Goal: Check status: Check status

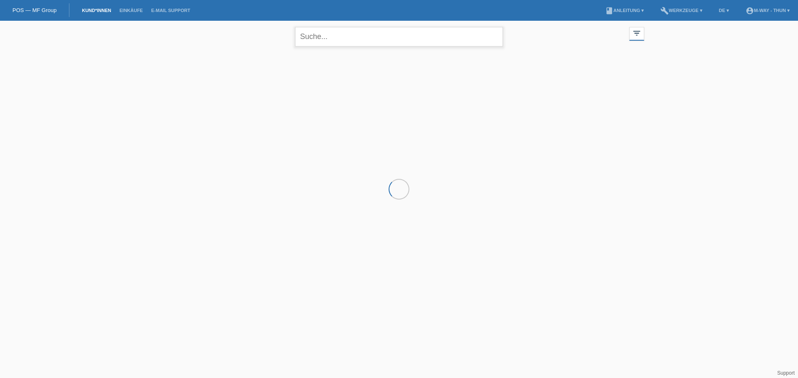
click at [324, 41] on input "text" at bounding box center [399, 37] width 208 height 20
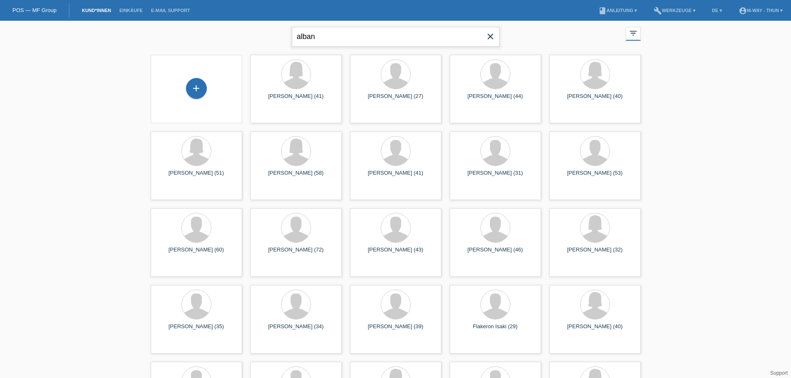
type input "alban"
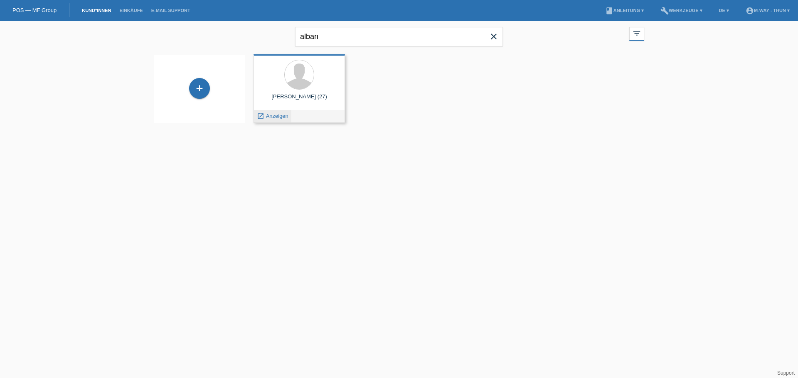
click at [273, 116] on span "Anzeigen" at bounding box center [277, 116] width 22 height 6
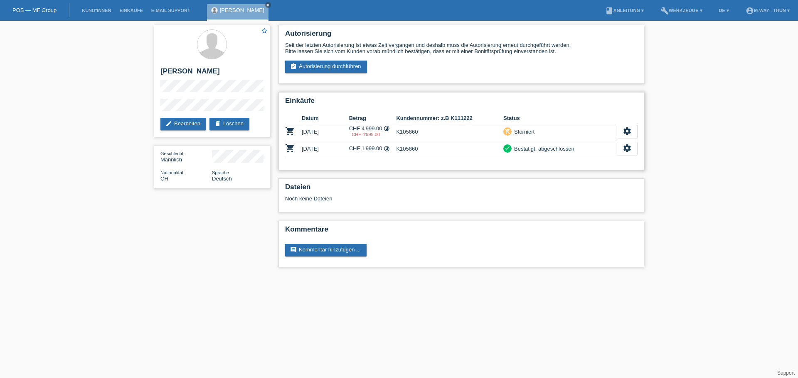
click at [374, 126] on td "CHF 4'999.00 timelapse - CHF 4'999.00" at bounding box center [372, 131] width 47 height 17
click at [429, 144] on td "K105860" at bounding box center [449, 148] width 107 height 17
